Goal: Information Seeking & Learning: Learn about a topic

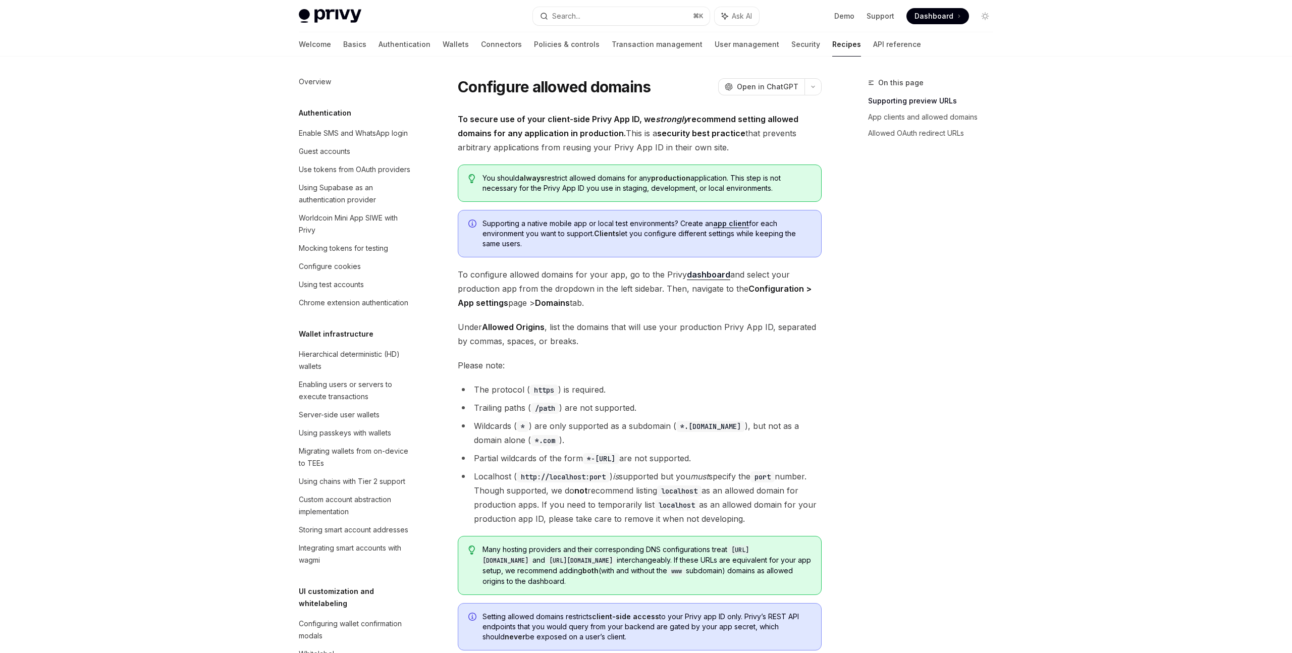
click at [875, 271] on div "On this page Supporting preview URLs App clients and allowed domains Allowed OA…" at bounding box center [924, 365] width 153 height 576
click at [891, 170] on div "On this page Supporting preview URLs App clients and allowed domains Allowed OA…" at bounding box center [924, 365] width 153 height 576
click at [879, 241] on div "On this page Supporting preview URLs App clients and allowed domains Allowed OA…" at bounding box center [924, 365] width 153 height 576
click at [390, 221] on div "Worldcoin Mini App SIWE with Privy" at bounding box center [356, 224] width 115 height 24
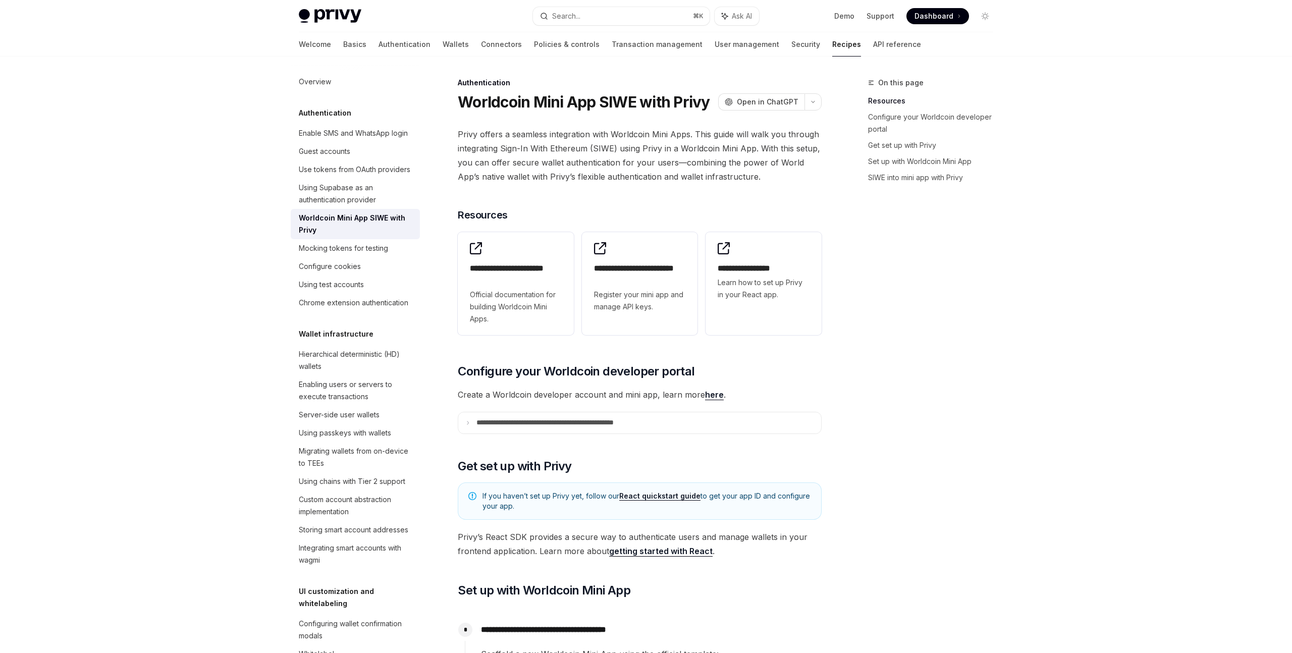
click at [893, 330] on div "On this page Resources Configure your Worldcoin developer portal Get set up wit…" at bounding box center [924, 365] width 153 height 576
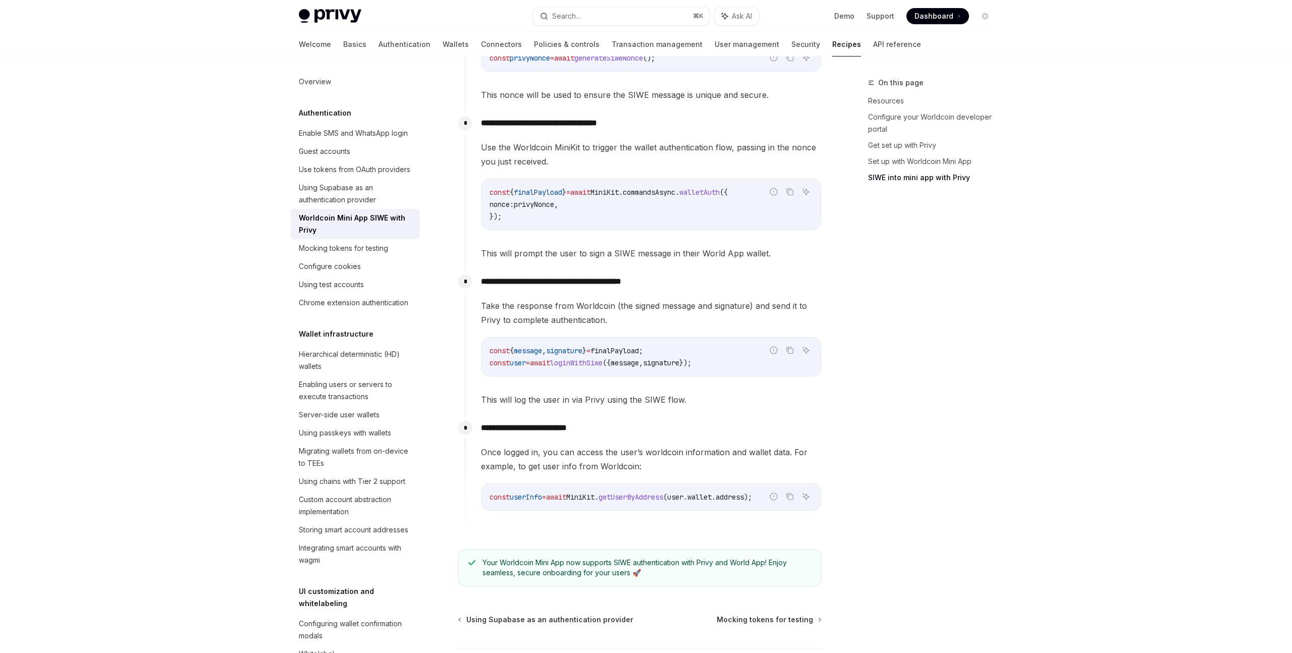
scroll to position [977, 0]
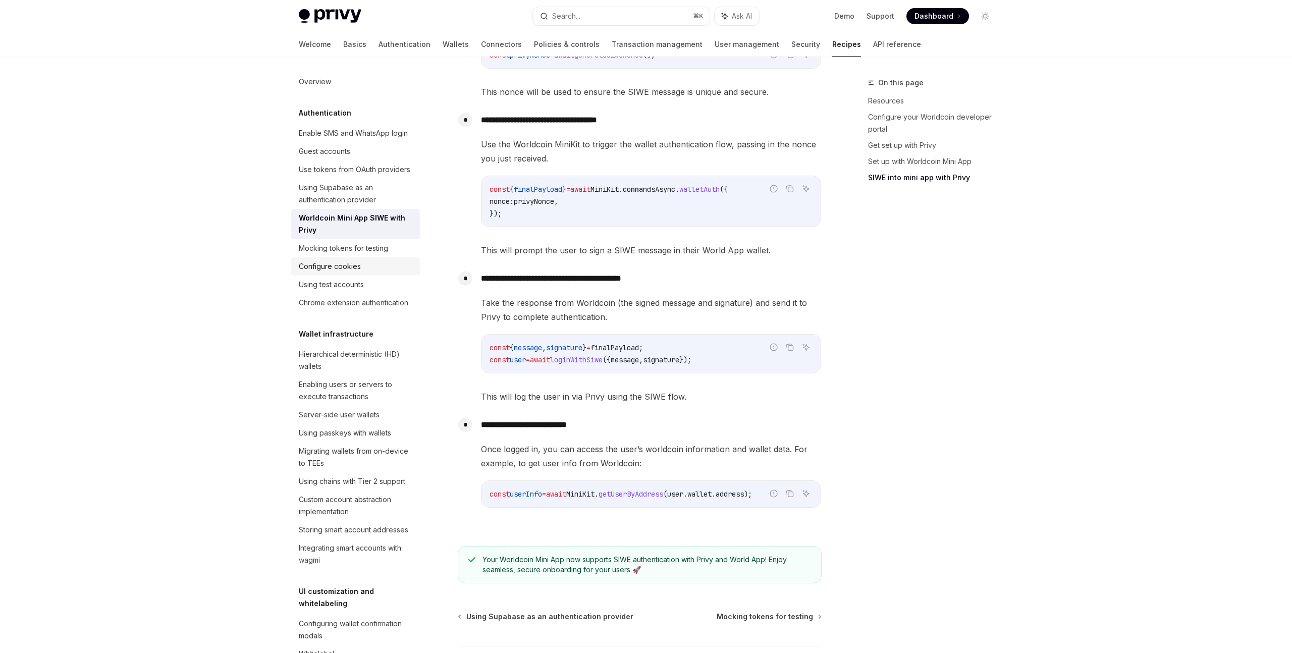
click at [356, 262] on div "Configure cookies" at bounding box center [330, 266] width 62 height 12
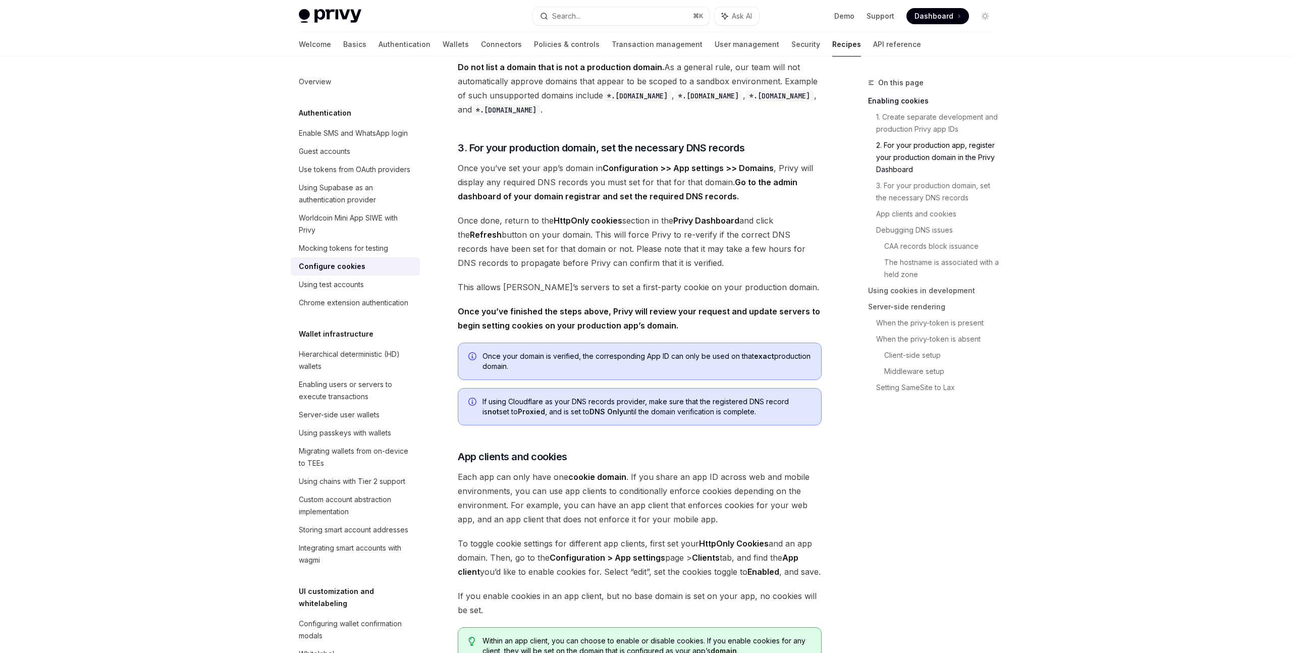
scroll to position [611, 0]
click at [316, 80] on div "Overview" at bounding box center [315, 82] width 32 height 12
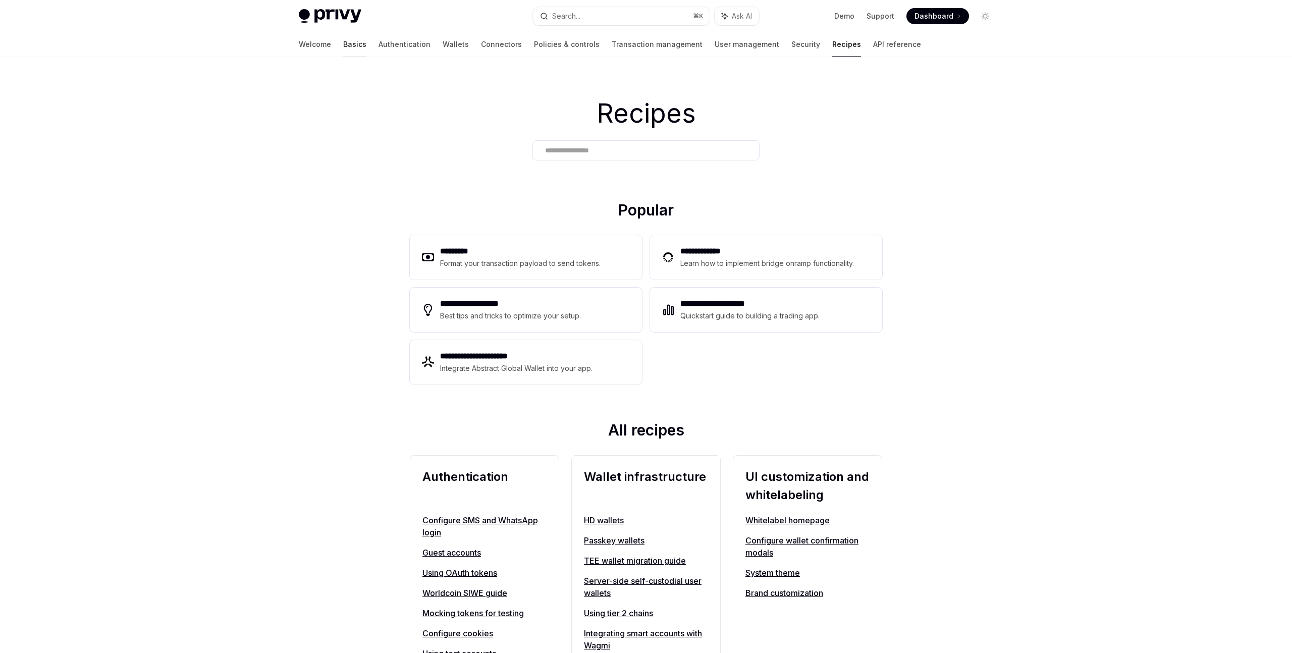
click at [343, 47] on link "Basics" at bounding box center [354, 44] width 23 height 24
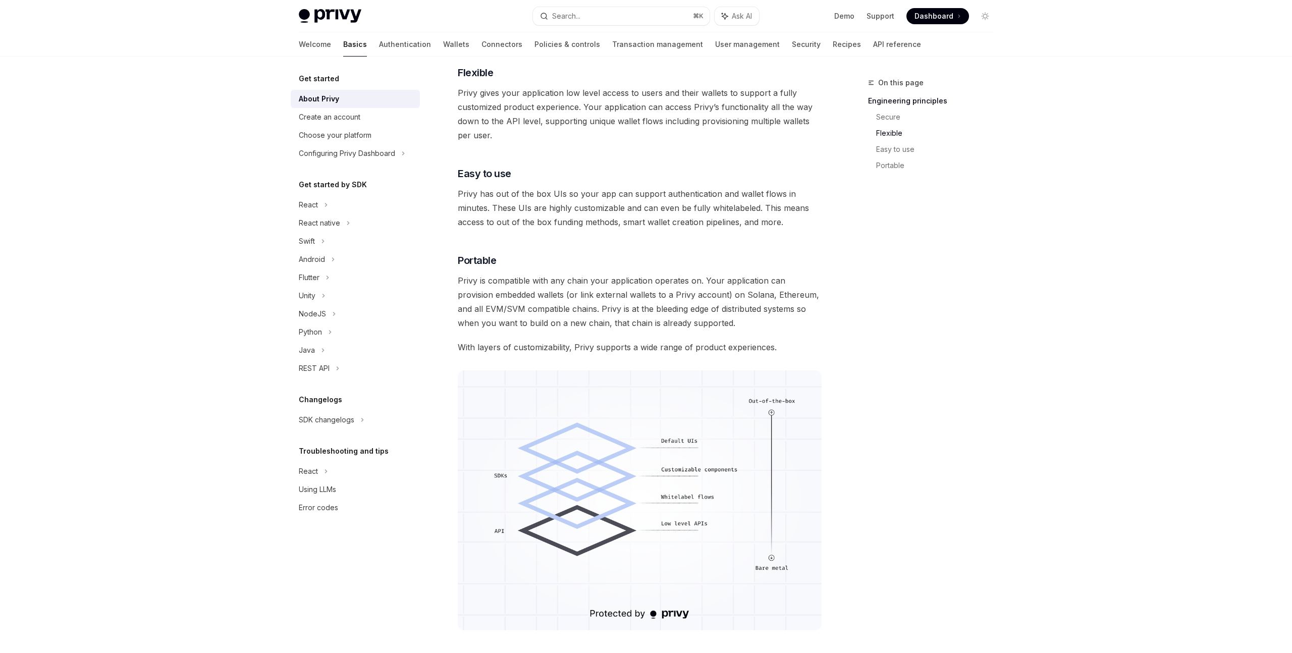
scroll to position [537, 0]
click at [319, 491] on div "Using LLMs" at bounding box center [317, 489] width 37 height 12
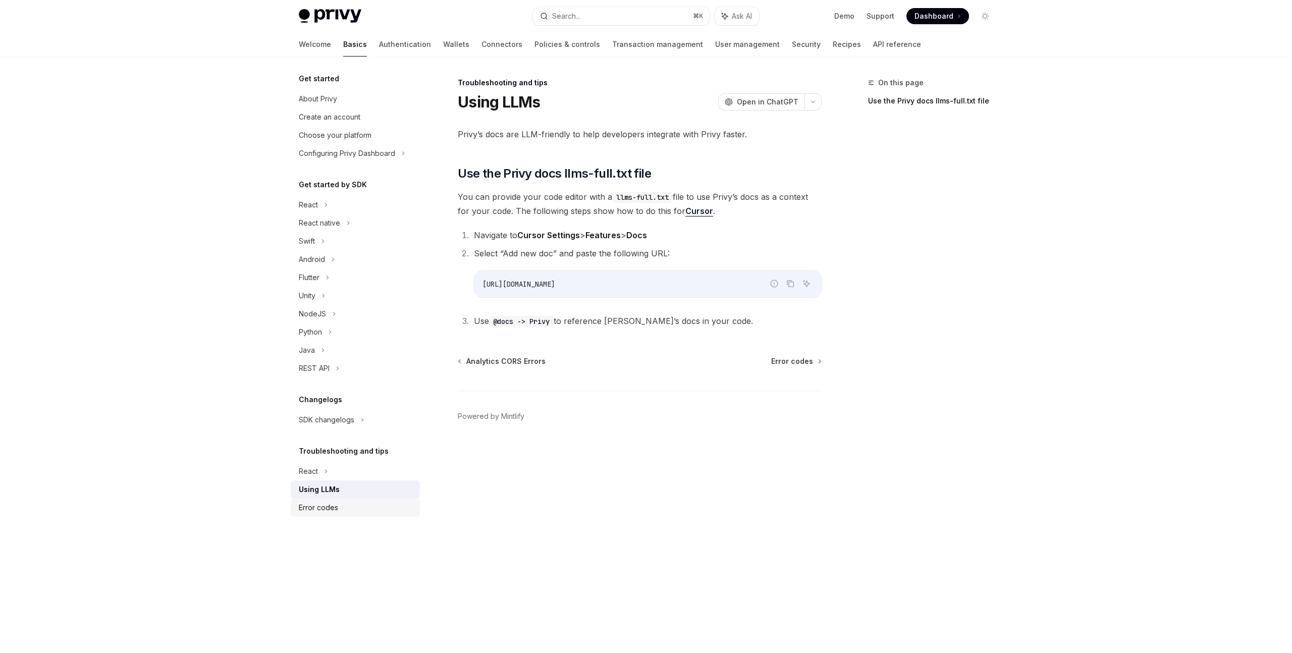
click at [359, 510] on div "Error codes" at bounding box center [356, 508] width 115 height 12
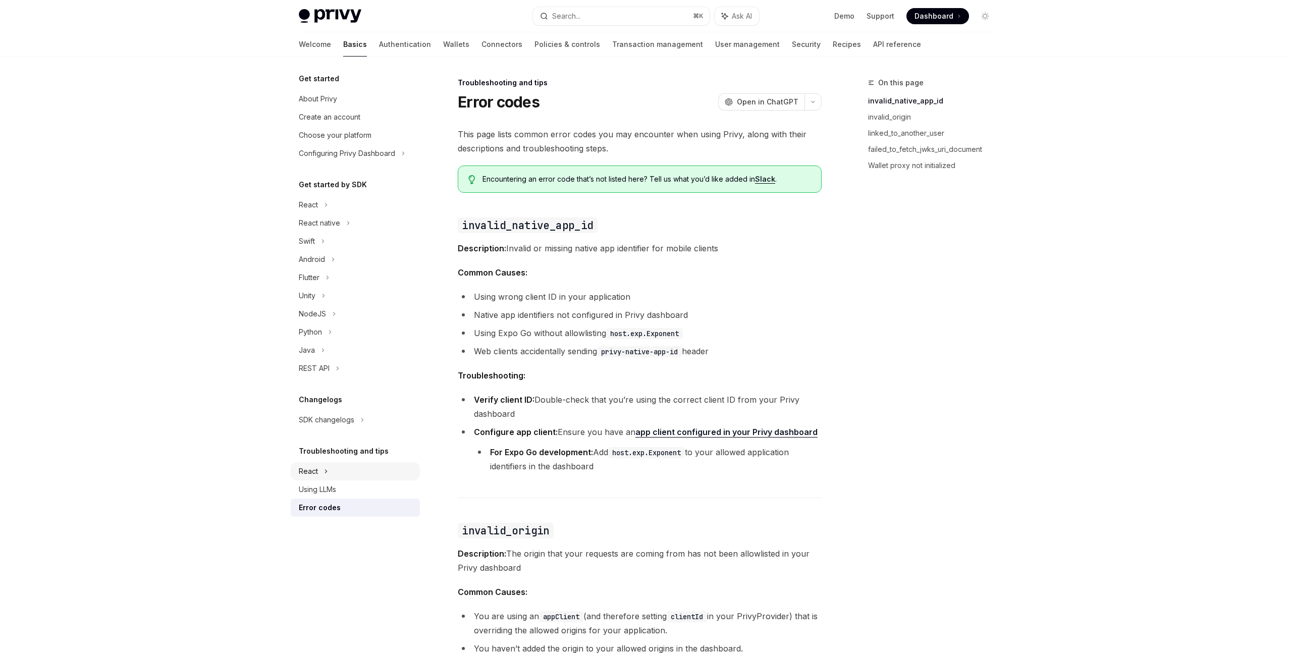
click at [338, 472] on div "React" at bounding box center [355, 471] width 129 height 18
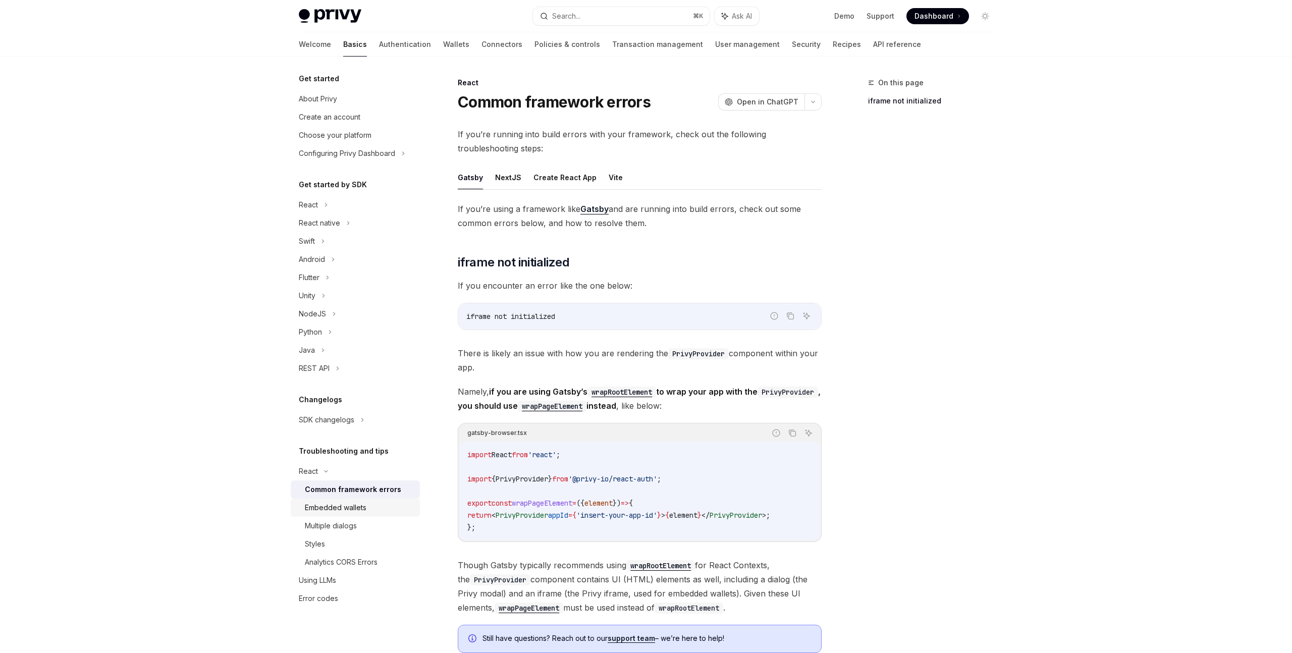
click at [395, 503] on div "Embedded wallets" at bounding box center [359, 508] width 109 height 12
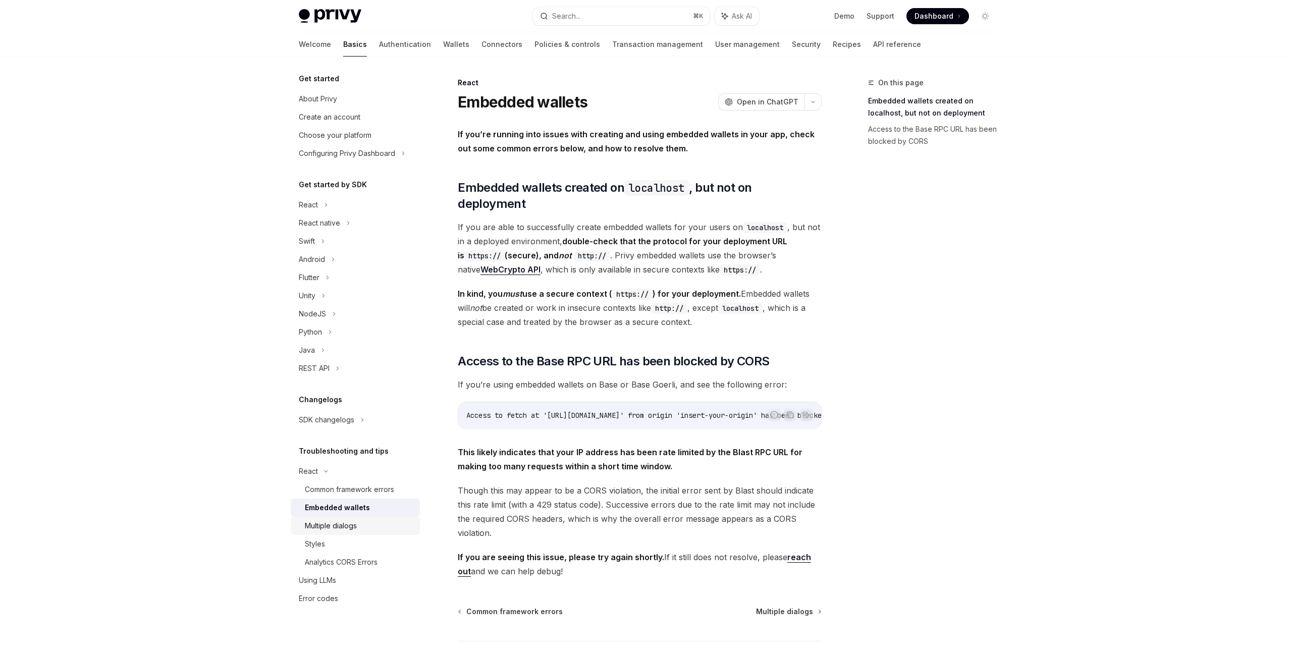
click at [378, 530] on div "Multiple dialogs" at bounding box center [359, 526] width 109 height 12
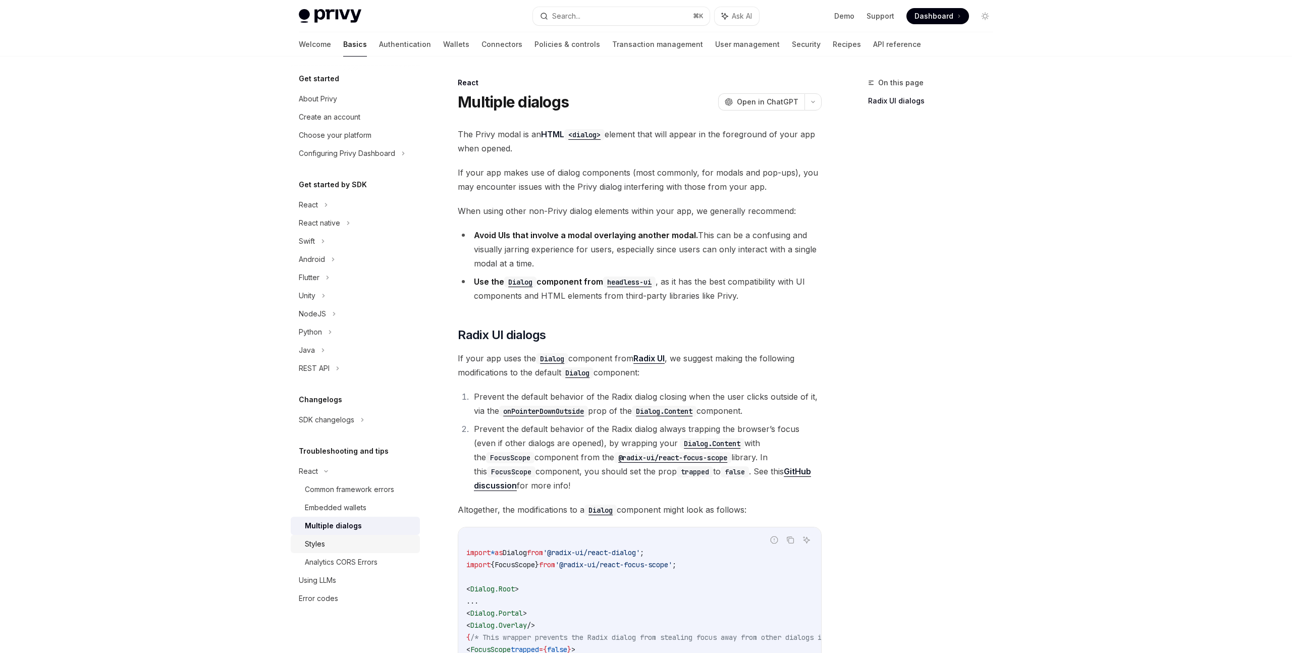
click at [392, 544] on div "Styles" at bounding box center [359, 544] width 109 height 12
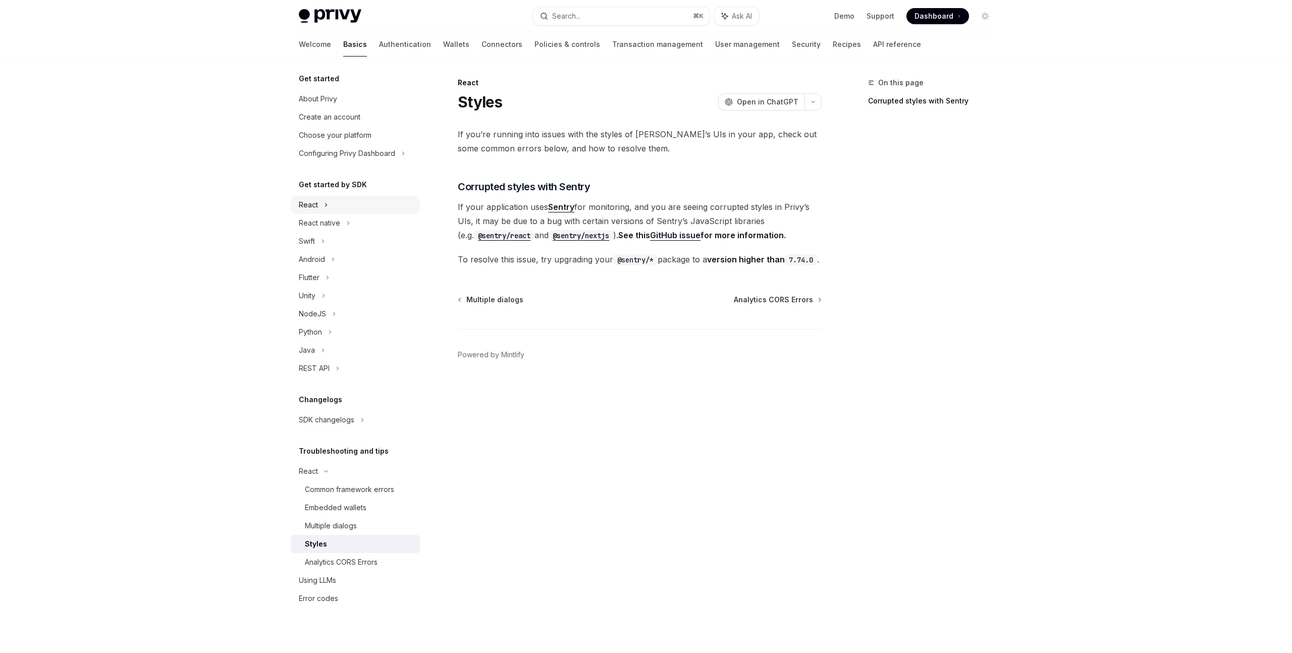
click at [327, 205] on icon at bounding box center [326, 205] width 4 height 12
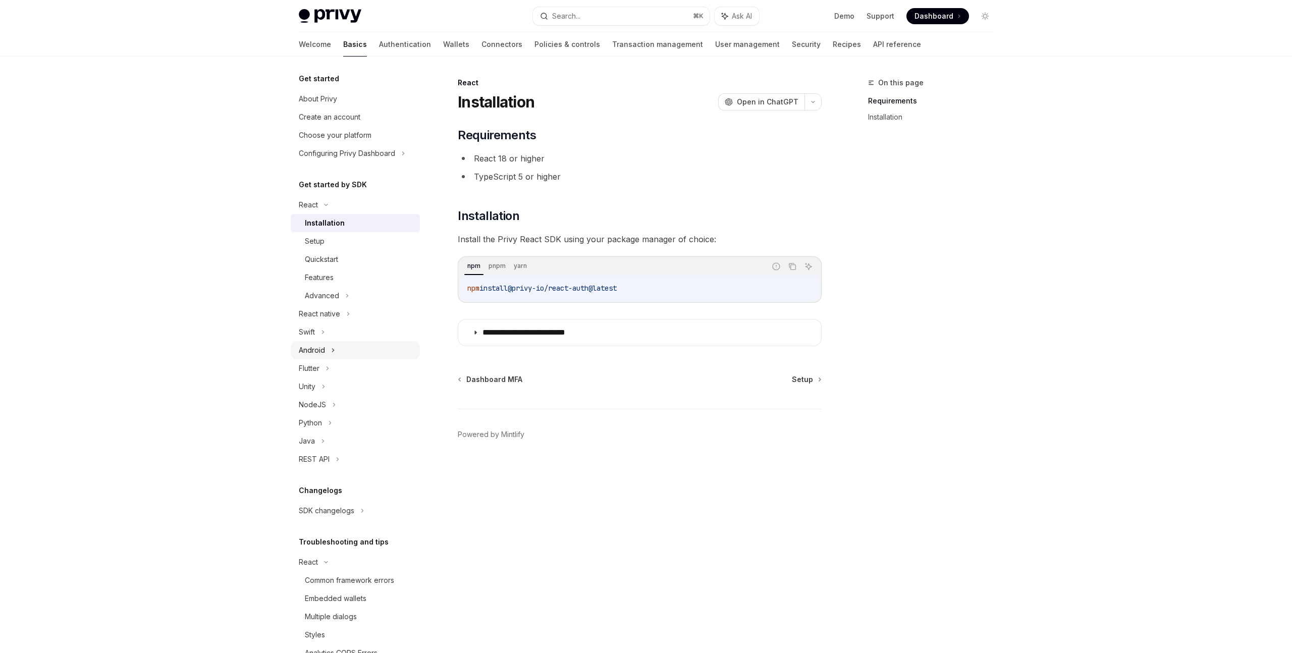
click at [331, 349] on icon at bounding box center [333, 350] width 4 height 12
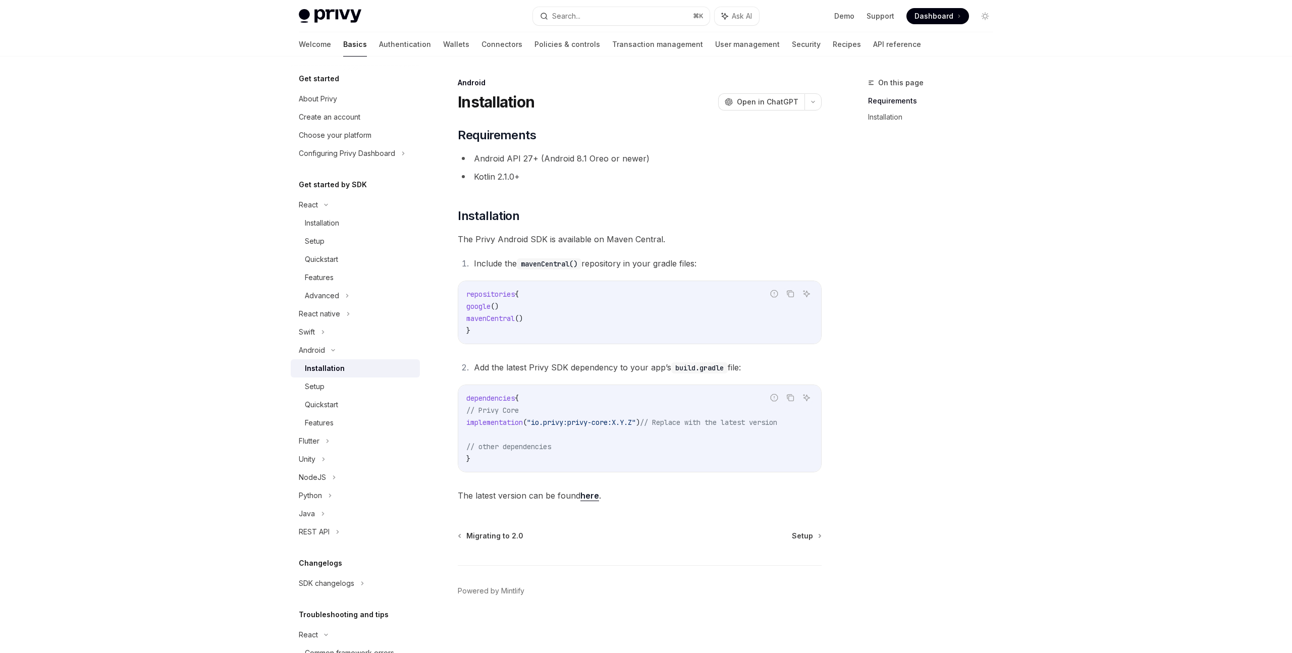
scroll to position [4, 0]
click at [383, 390] on div "Setup" at bounding box center [359, 386] width 109 height 12
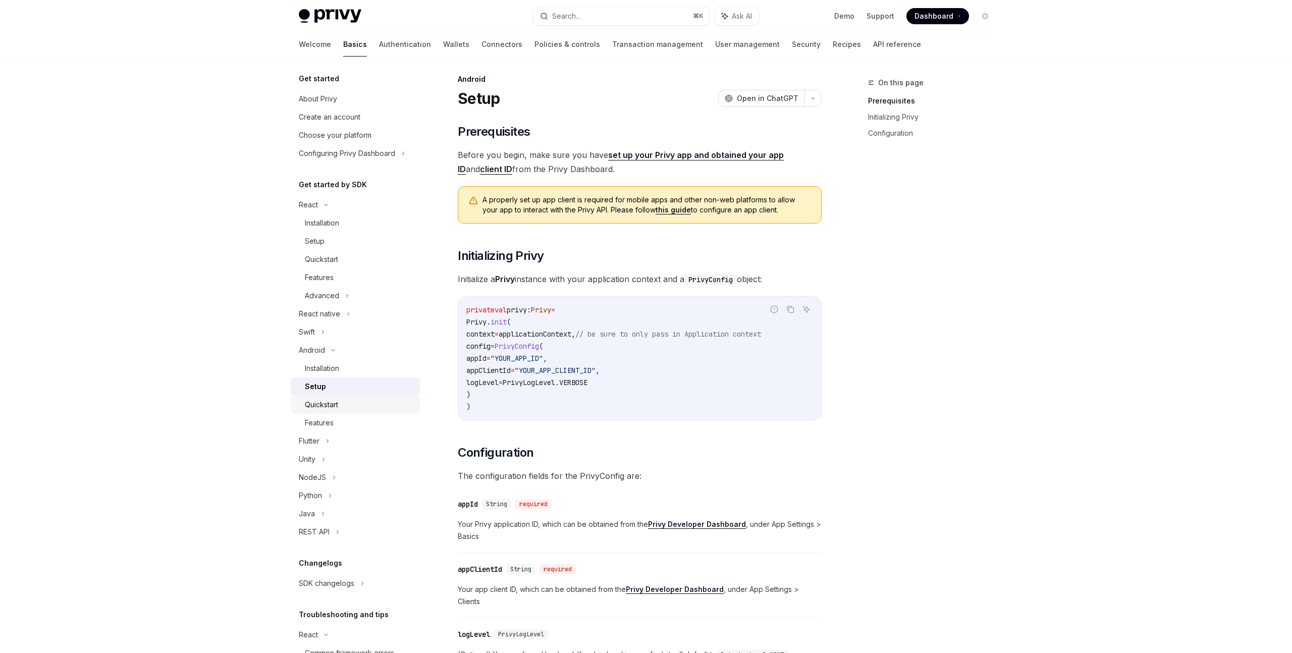
click at [376, 408] on div "Quickstart" at bounding box center [359, 405] width 109 height 12
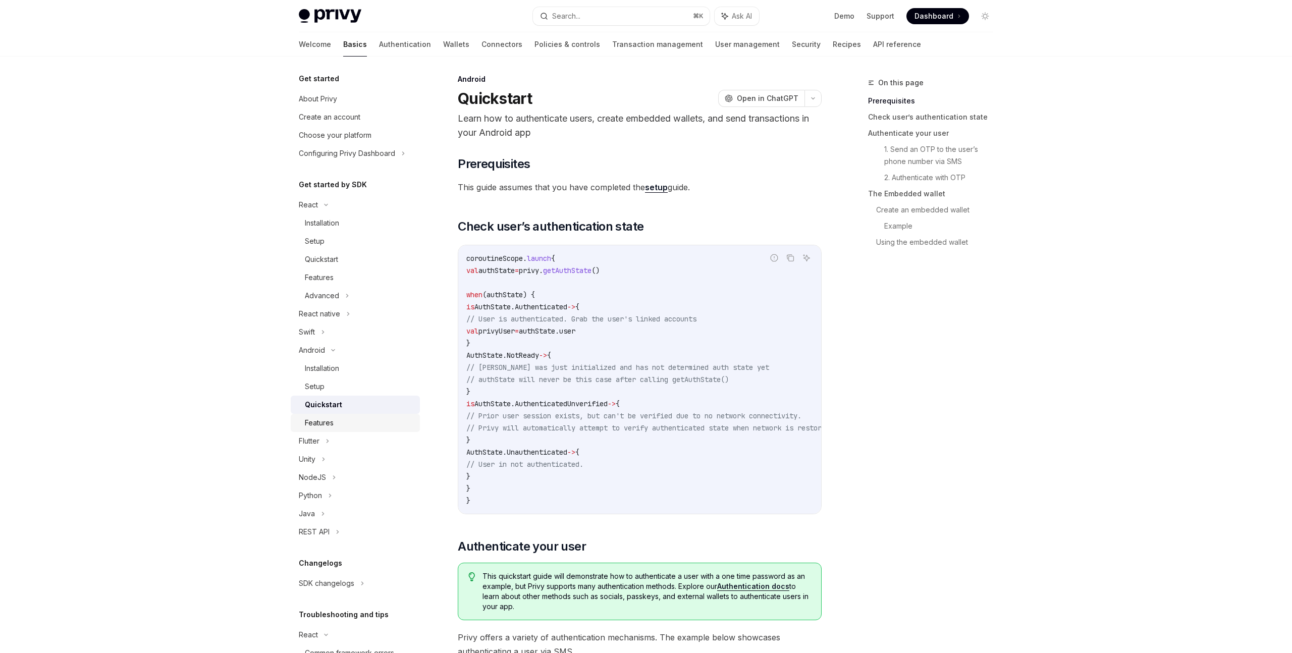
click at [373, 422] on div "Features" at bounding box center [359, 423] width 109 height 12
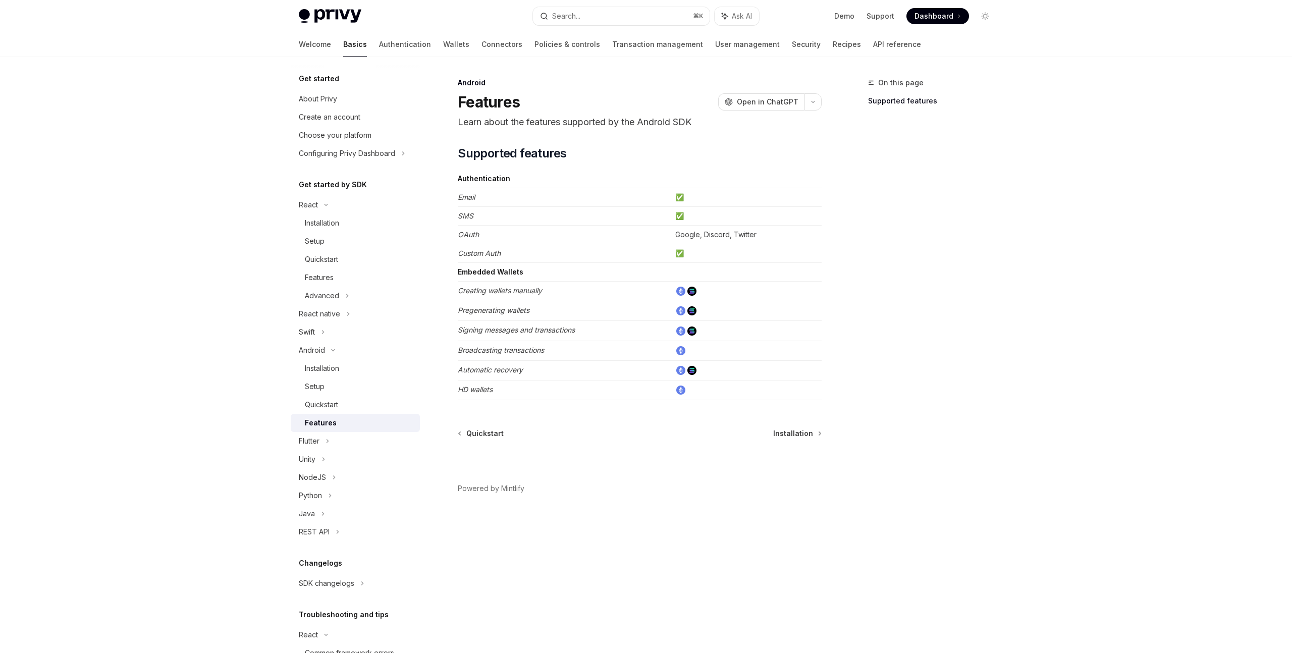
click at [992, 410] on div "On this page Supported features" at bounding box center [924, 365] width 153 height 576
click at [955, 429] on div "On this page Supported features" at bounding box center [924, 365] width 153 height 576
click at [623, 529] on footer "Powered by Mintlify" at bounding box center [640, 506] width 364 height 87
click at [361, 403] on div "Quickstart" at bounding box center [359, 405] width 109 height 12
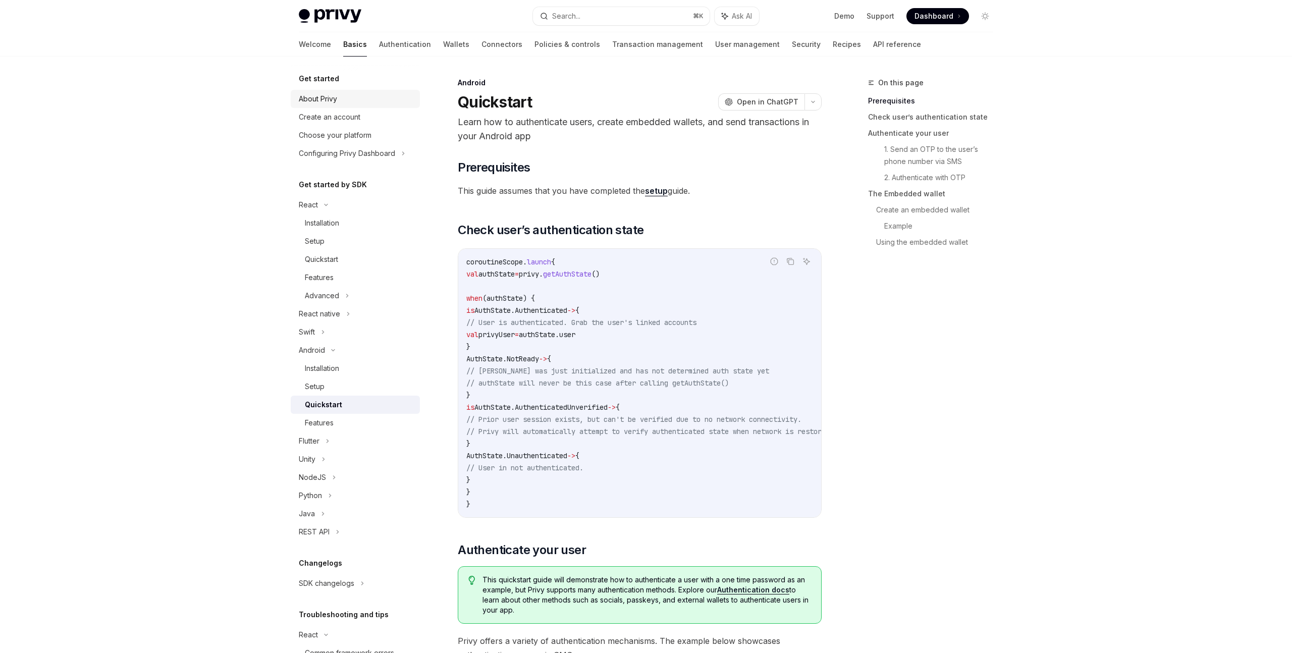
click at [328, 98] on div "About Privy" at bounding box center [318, 99] width 38 height 12
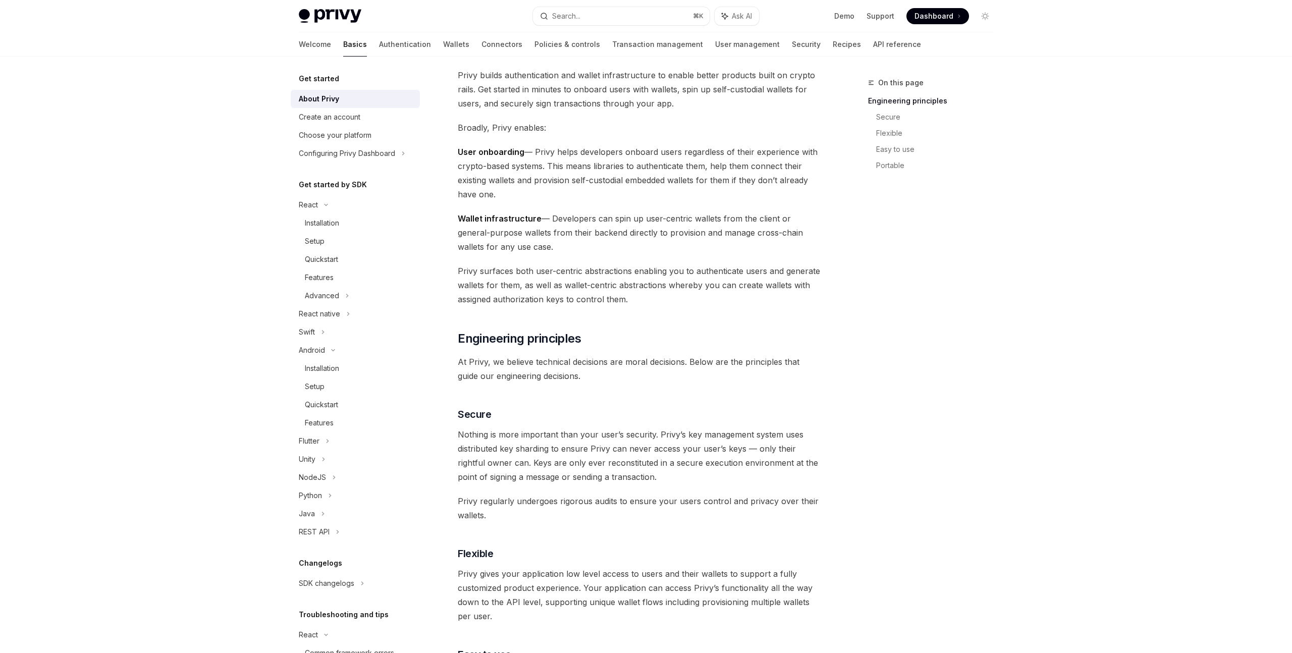
scroll to position [63, 0]
click at [859, 285] on div "On this page Engineering principles Secure Flexible Easy to use Portable" at bounding box center [924, 365] width 153 height 576
type textarea "*"
